Goal: Task Accomplishment & Management: Manage account settings

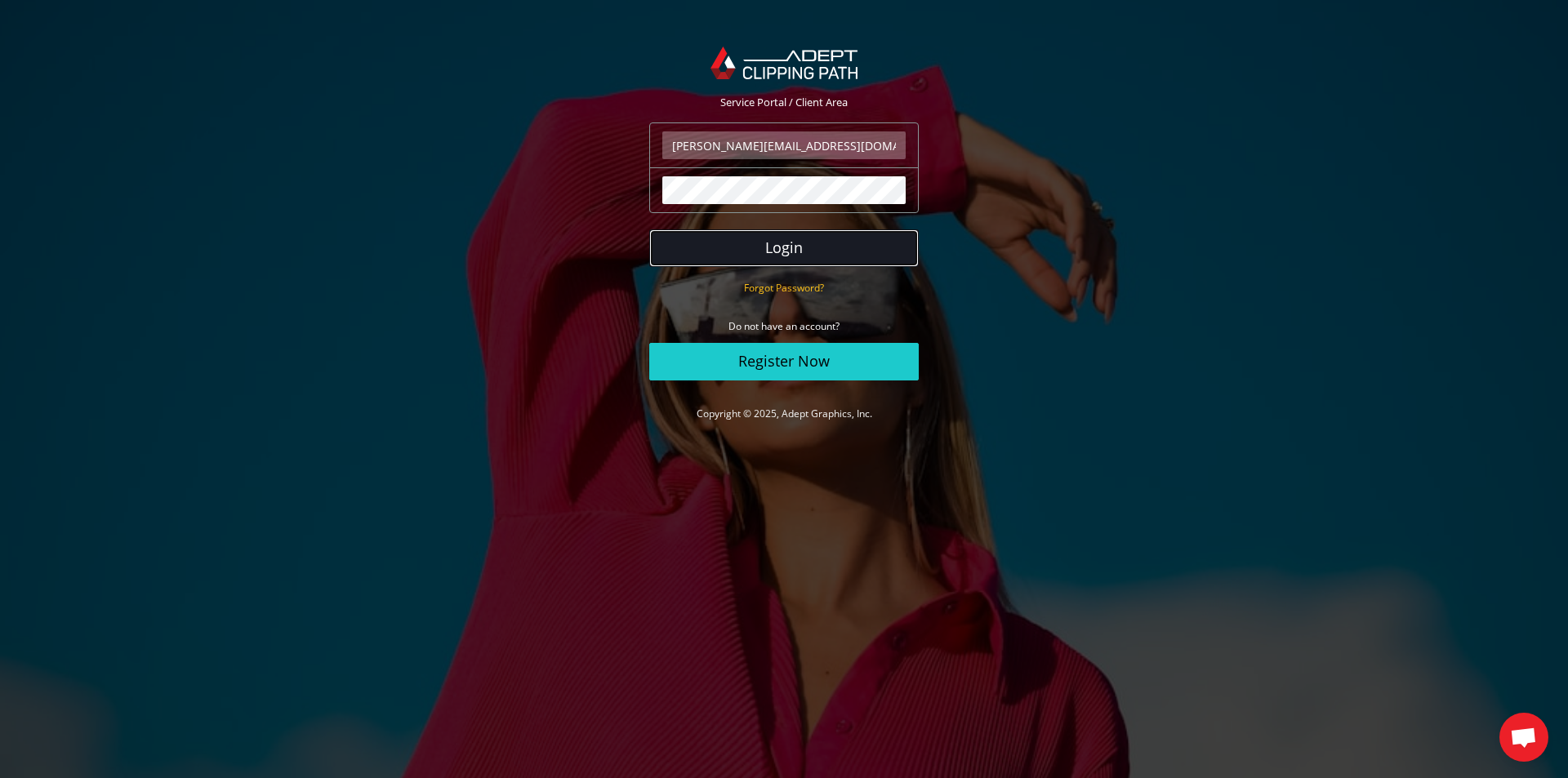
click at [838, 238] on button "Login" at bounding box center [784, 248] width 270 height 38
